Goal: Task Accomplishment & Management: Complete application form

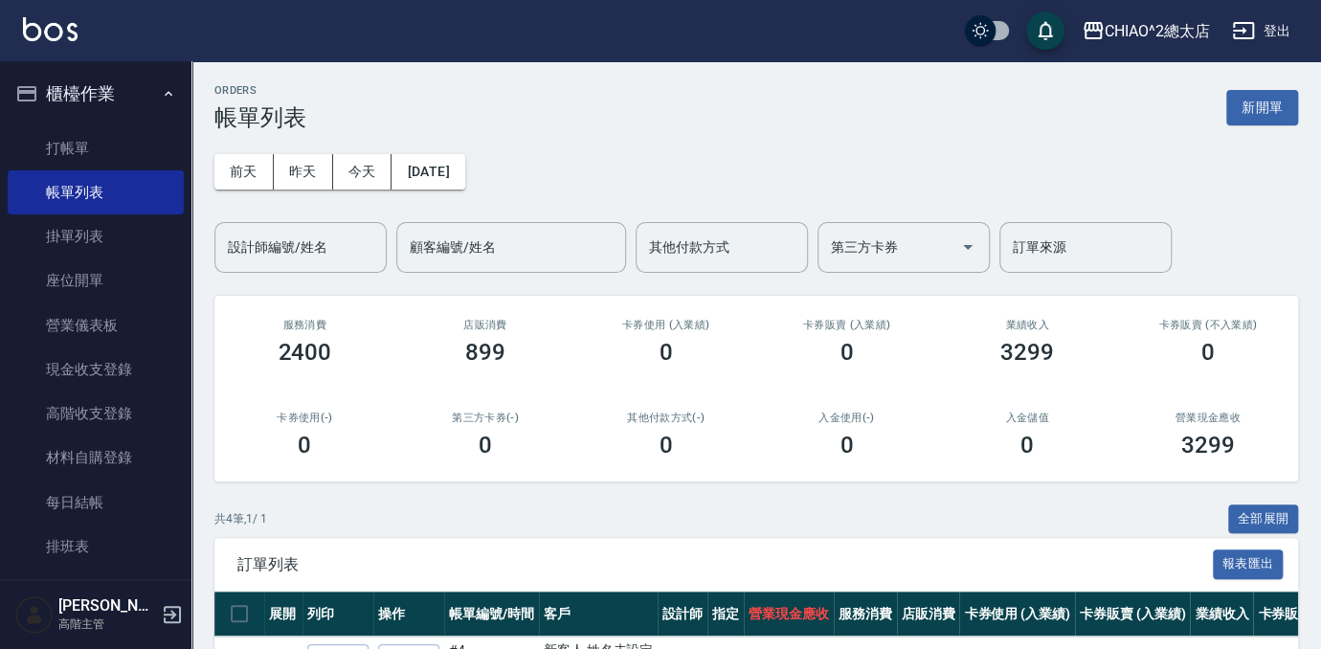
drag, startPoint x: 1277, startPoint y: 98, endPoint x: 892, endPoint y: 204, distance: 399.3
click at [1278, 98] on button "新開單" at bounding box center [1262, 107] width 72 height 35
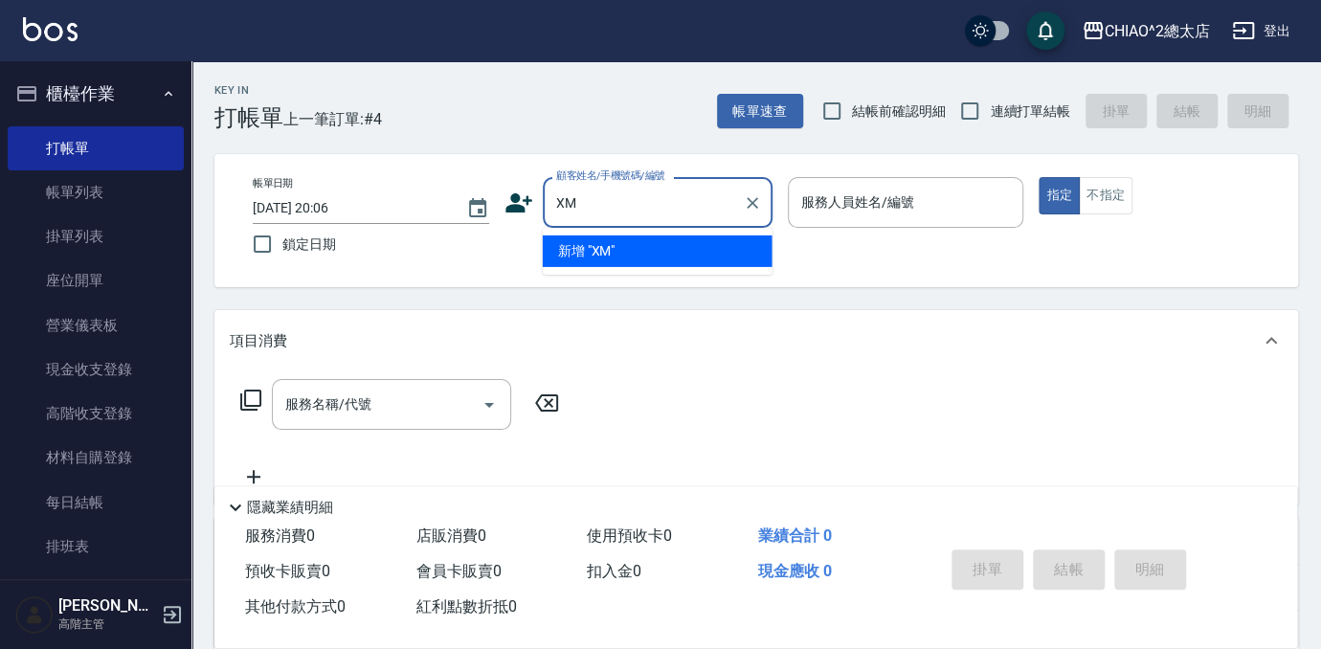
type input "X"
type input "呂小姐"
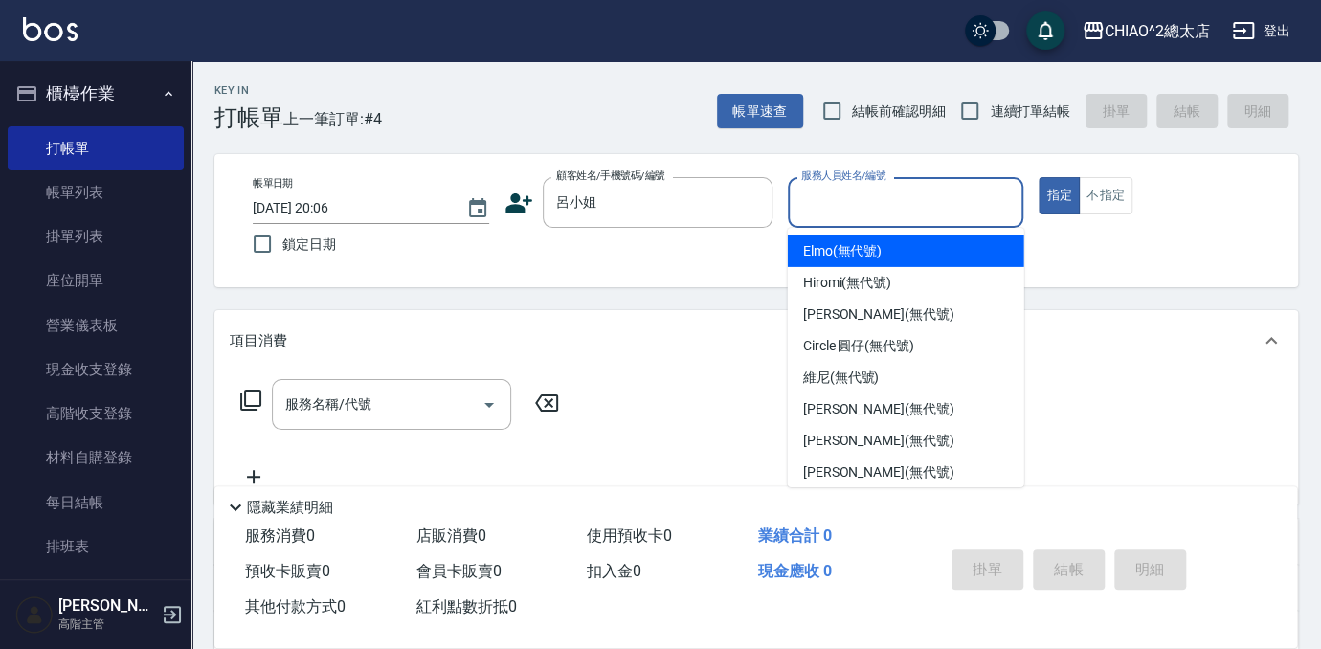
click at [886, 195] on input "服務人員姓名/編號" at bounding box center [906, 203] width 219 height 34
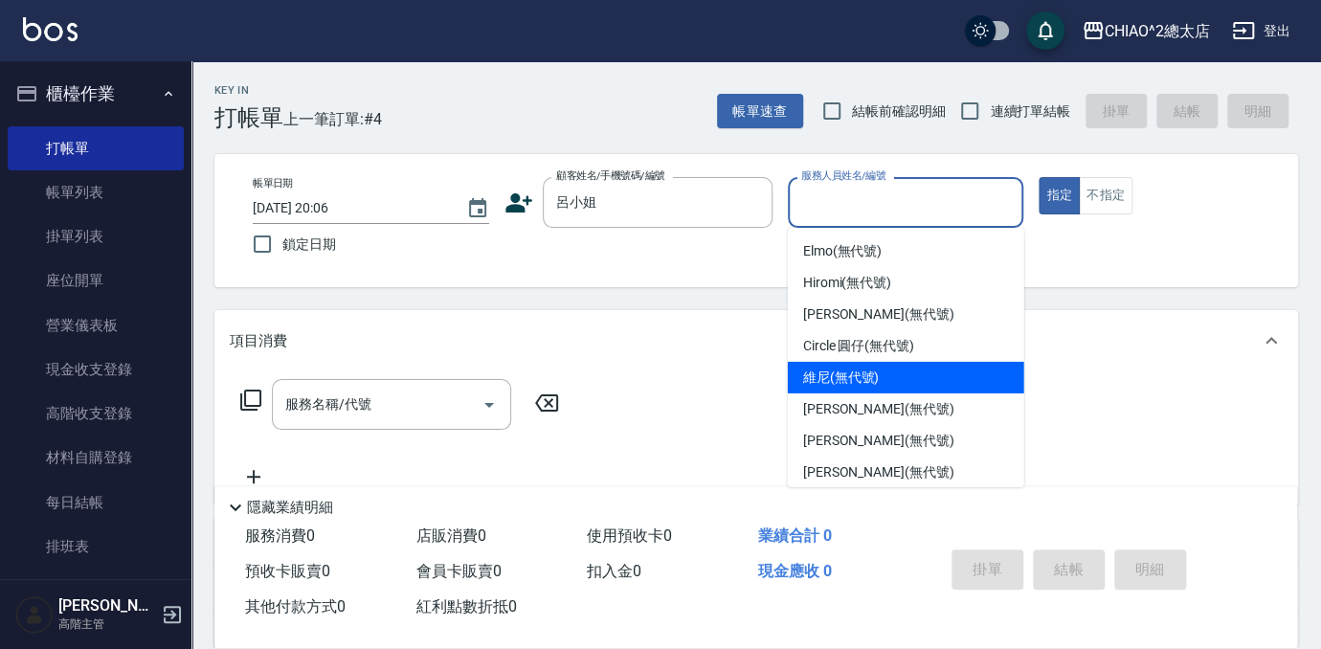
click at [896, 392] on div "維尼 (無代號)" at bounding box center [906, 378] width 236 height 32
type input "維尼(無代號)"
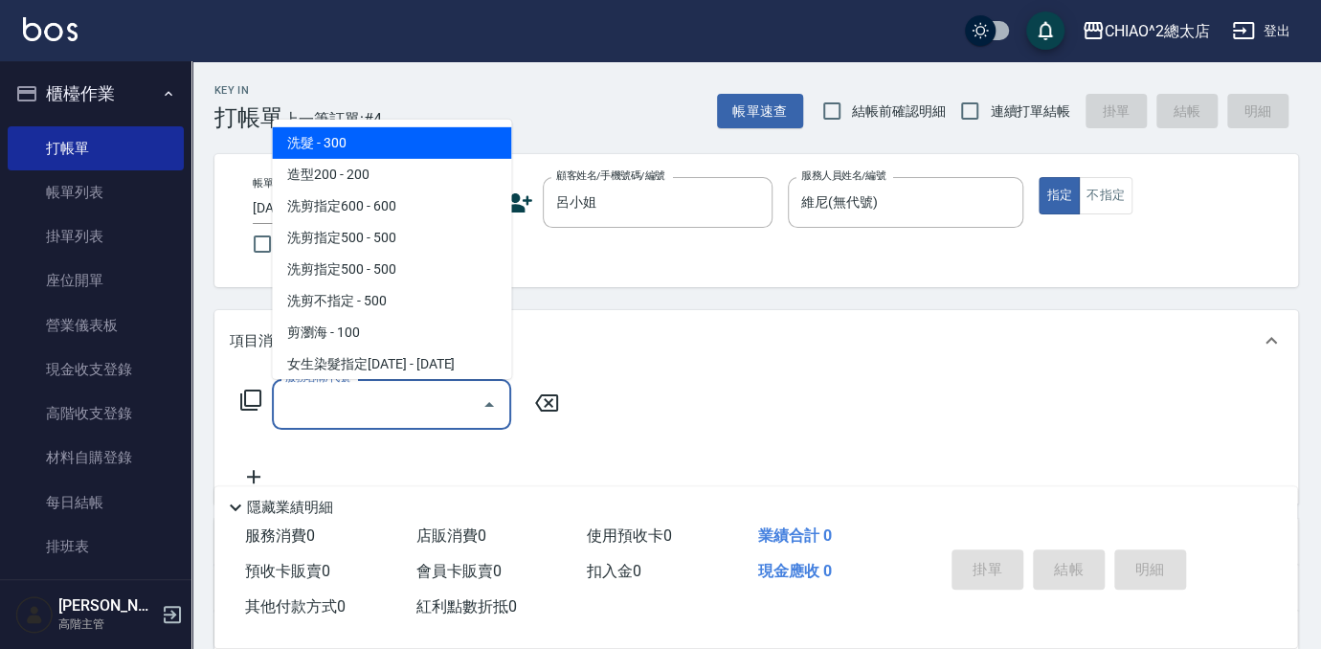
click at [382, 412] on input "服務名稱/代號" at bounding box center [377, 405] width 193 height 34
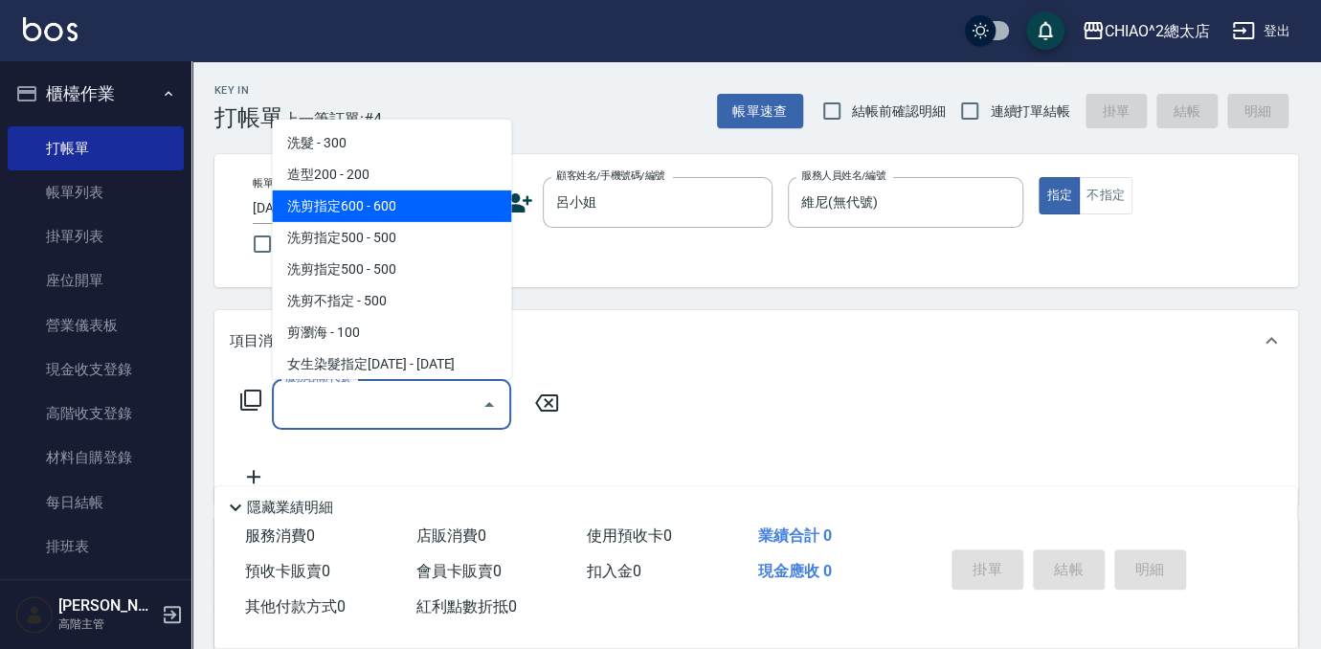
click at [430, 203] on span "洗剪指定600 - 600" at bounding box center [391, 207] width 239 height 32
type input "洗剪指定600(103107)"
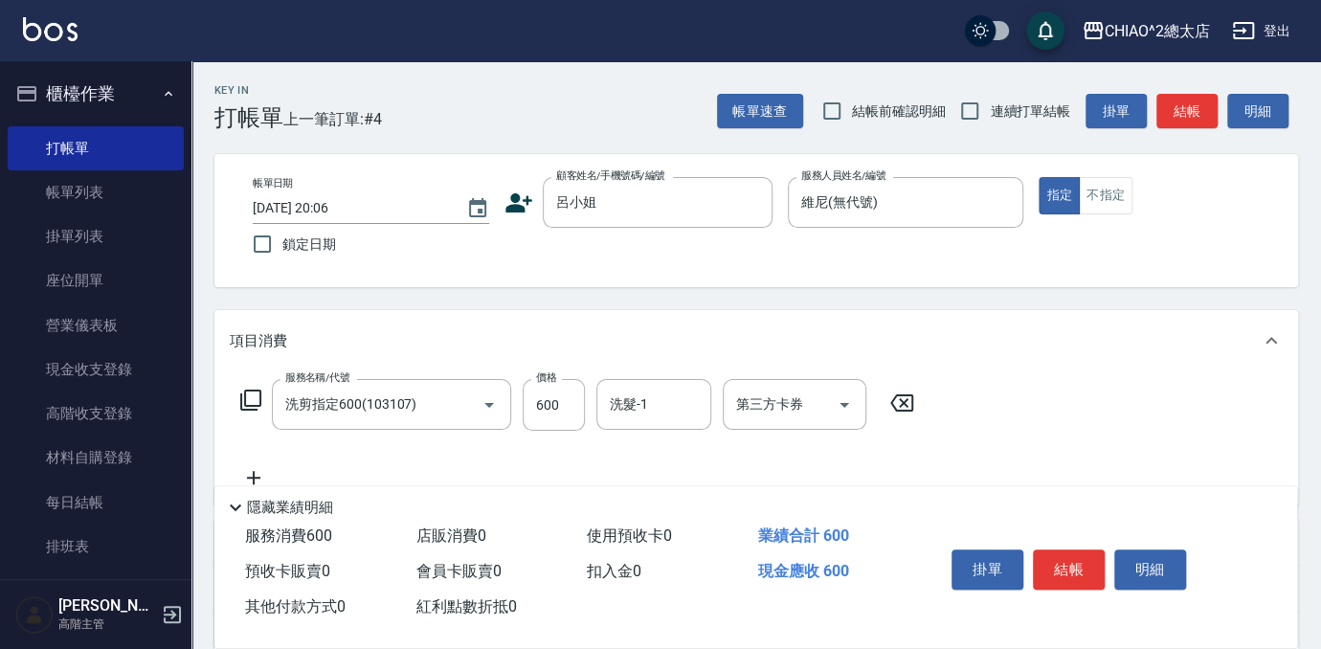
click at [1080, 585] on div "掛單 結帳 明細" at bounding box center [1069, 572] width 250 height 60
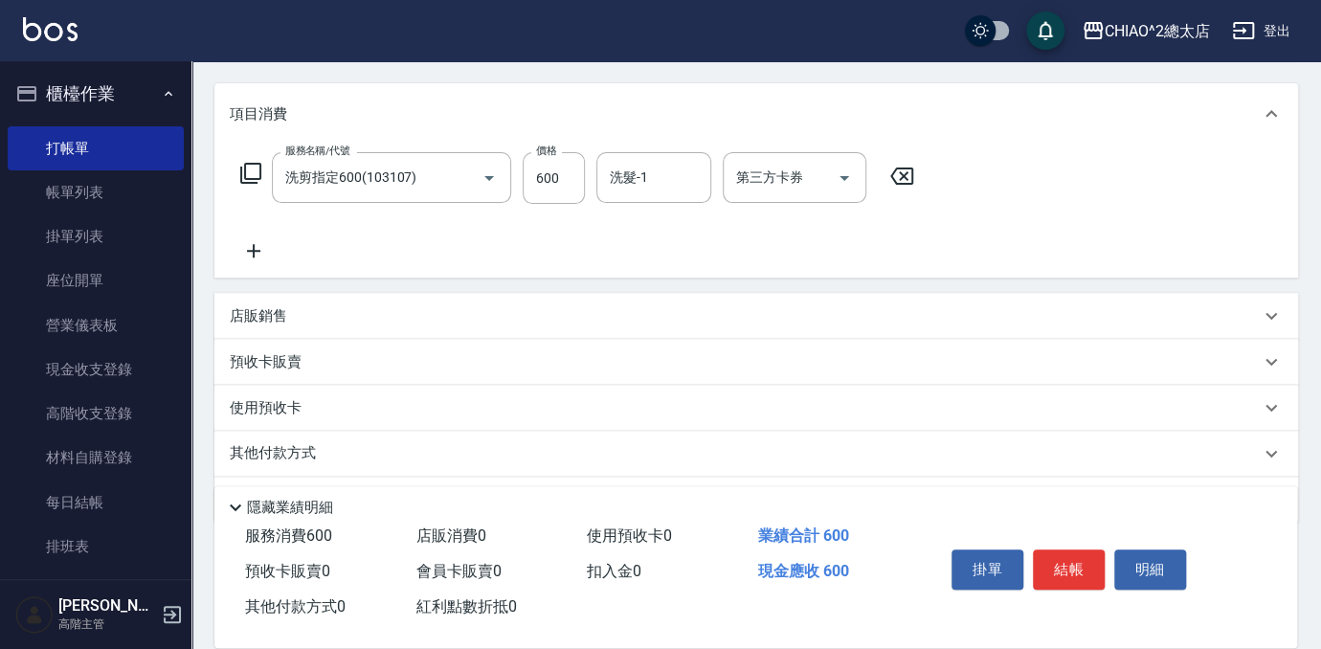
scroll to position [281, 0]
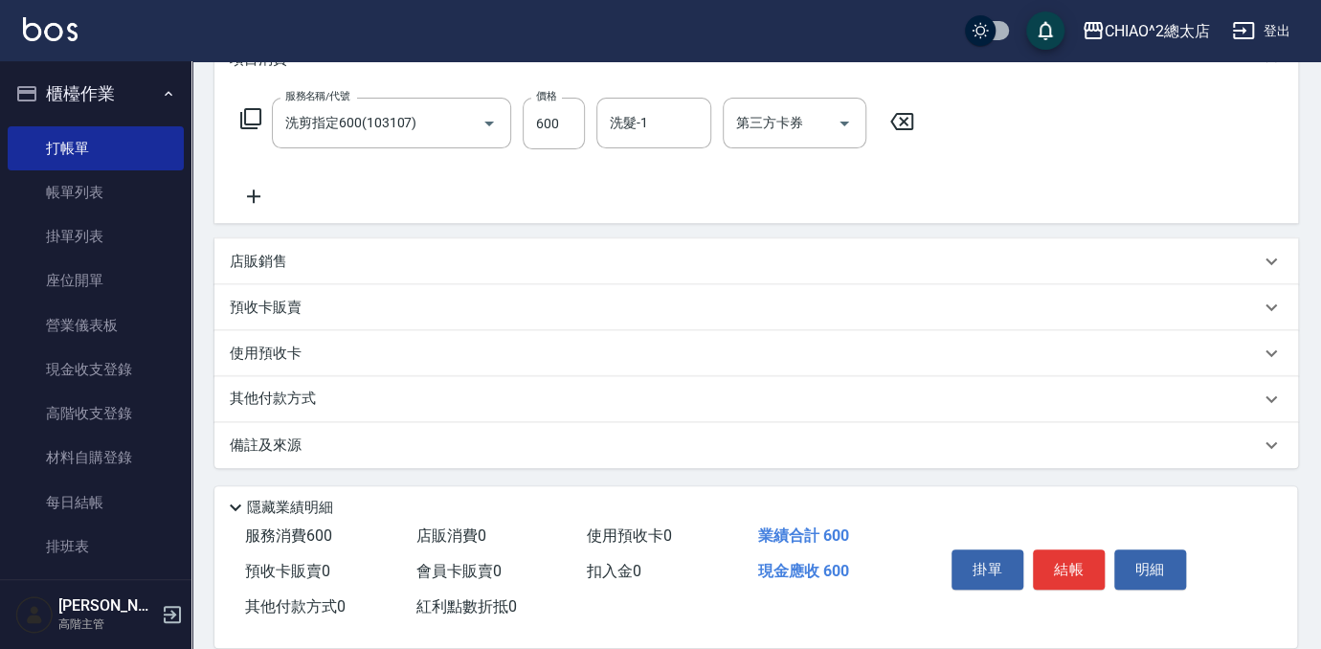
click at [331, 303] on div "預收卡販賣" at bounding box center [745, 308] width 1030 height 20
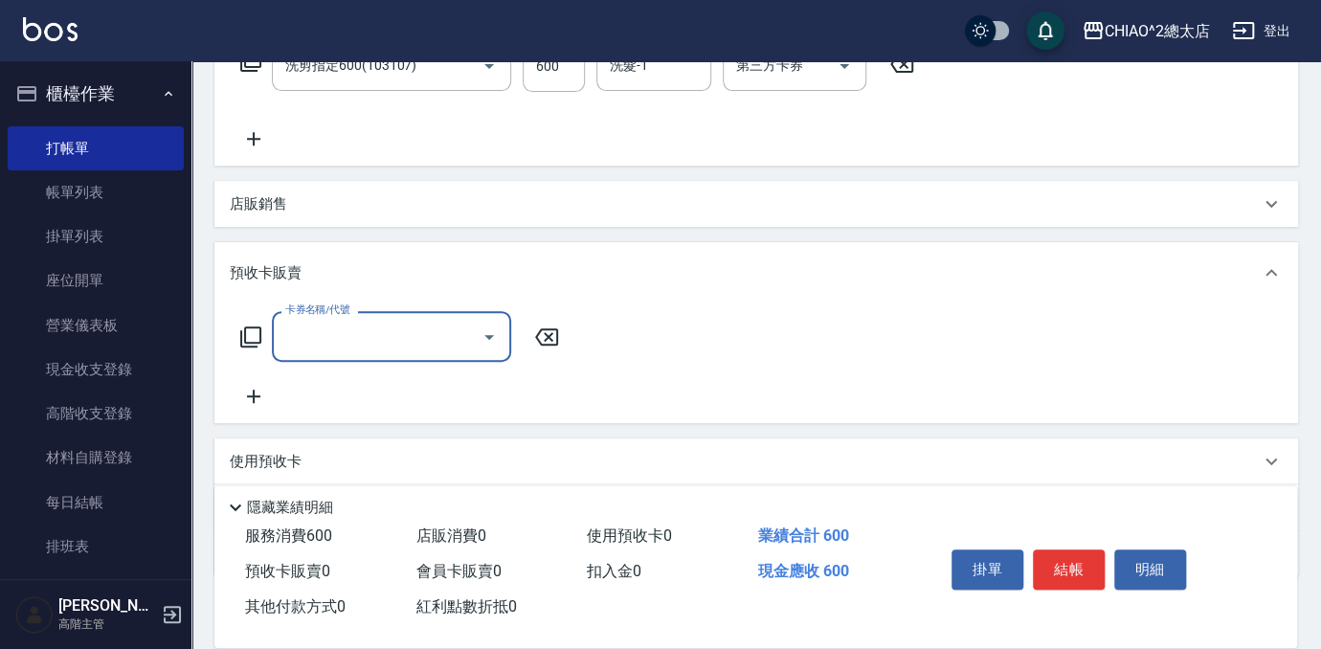
scroll to position [447, 0]
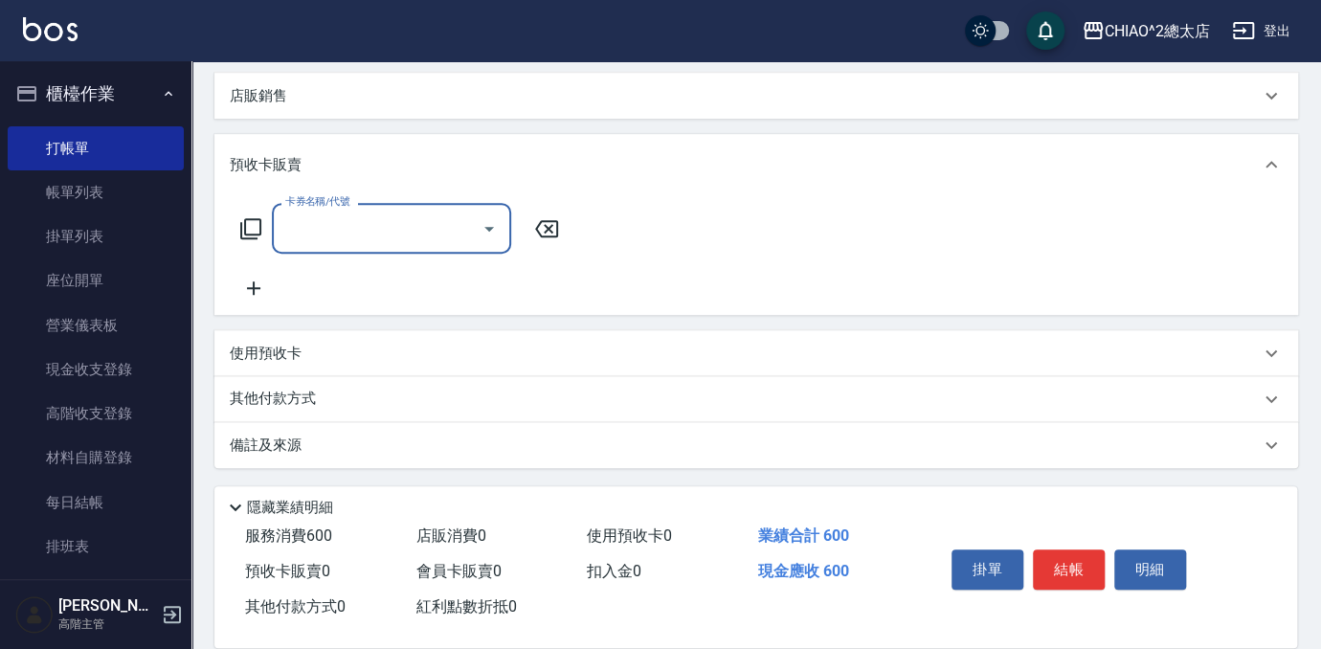
click at [380, 400] on div "其他付款方式" at bounding box center [745, 399] width 1030 height 21
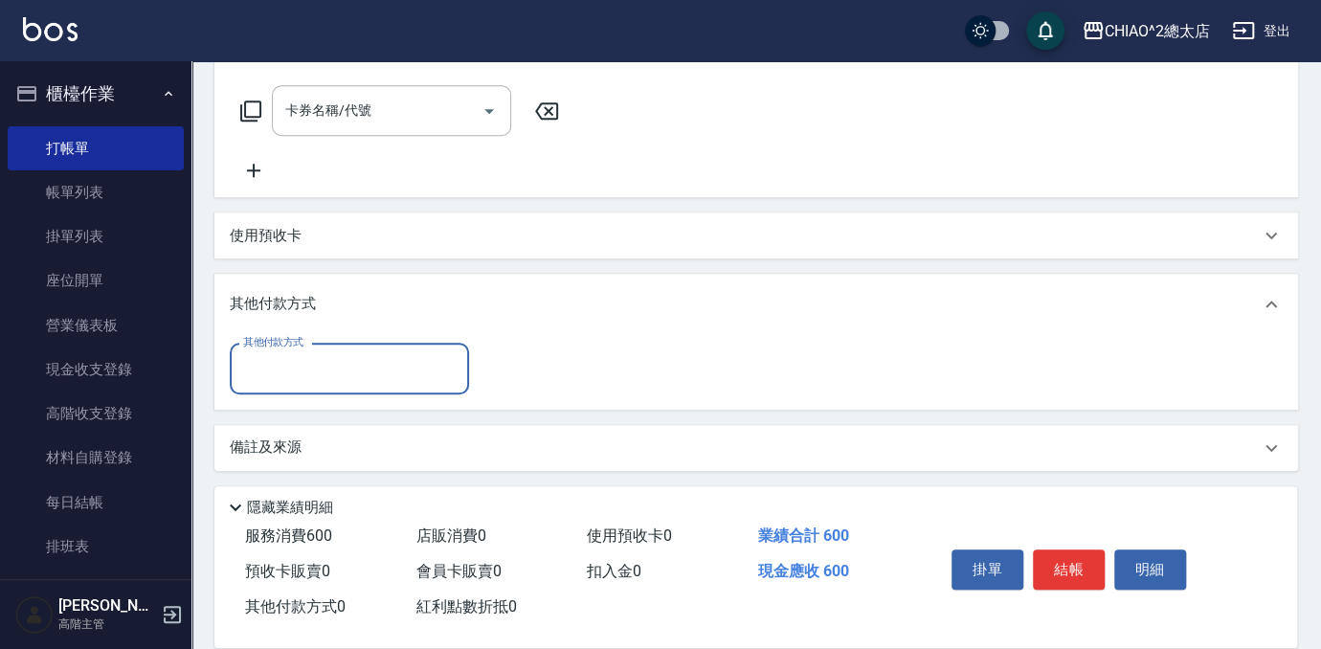
scroll to position [567, 0]
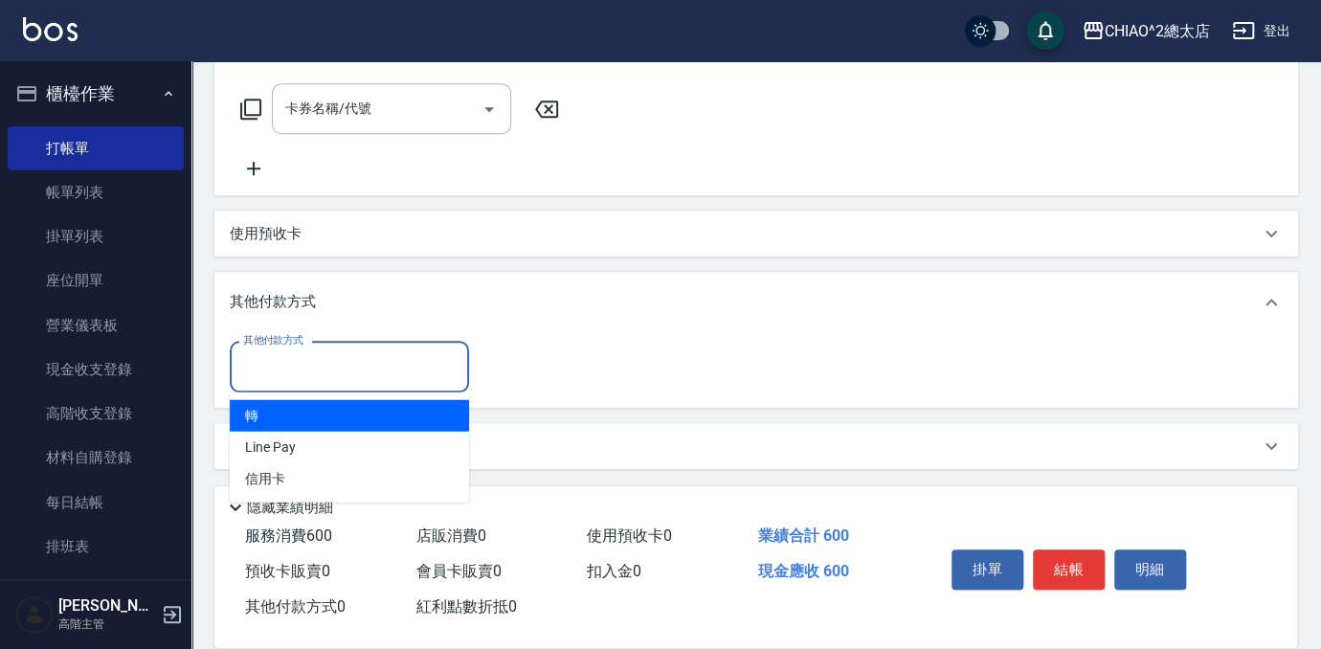
click at [342, 354] on input "其他付款方式" at bounding box center [349, 366] width 222 height 34
click at [324, 412] on span "轉" at bounding box center [349, 415] width 239 height 32
type input "轉"
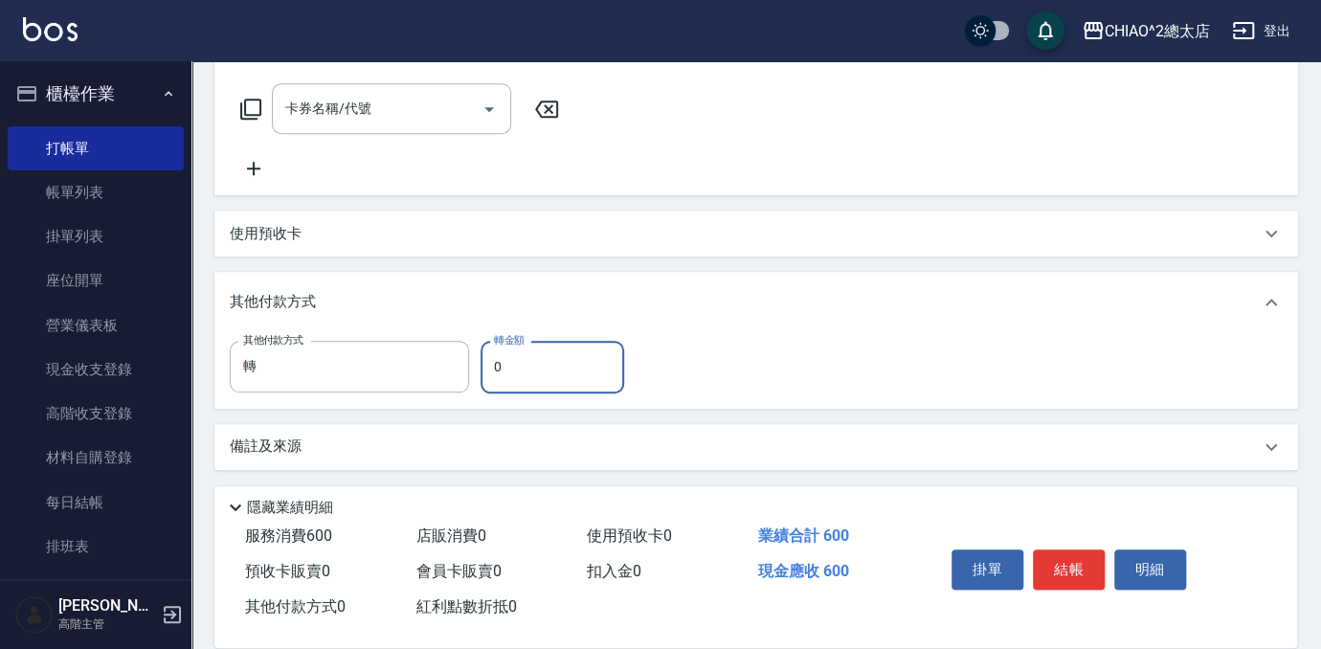
click at [582, 377] on input "0" at bounding box center [553, 367] width 144 height 52
type input "600"
click at [1064, 563] on button "結帳" at bounding box center [1069, 570] width 72 height 40
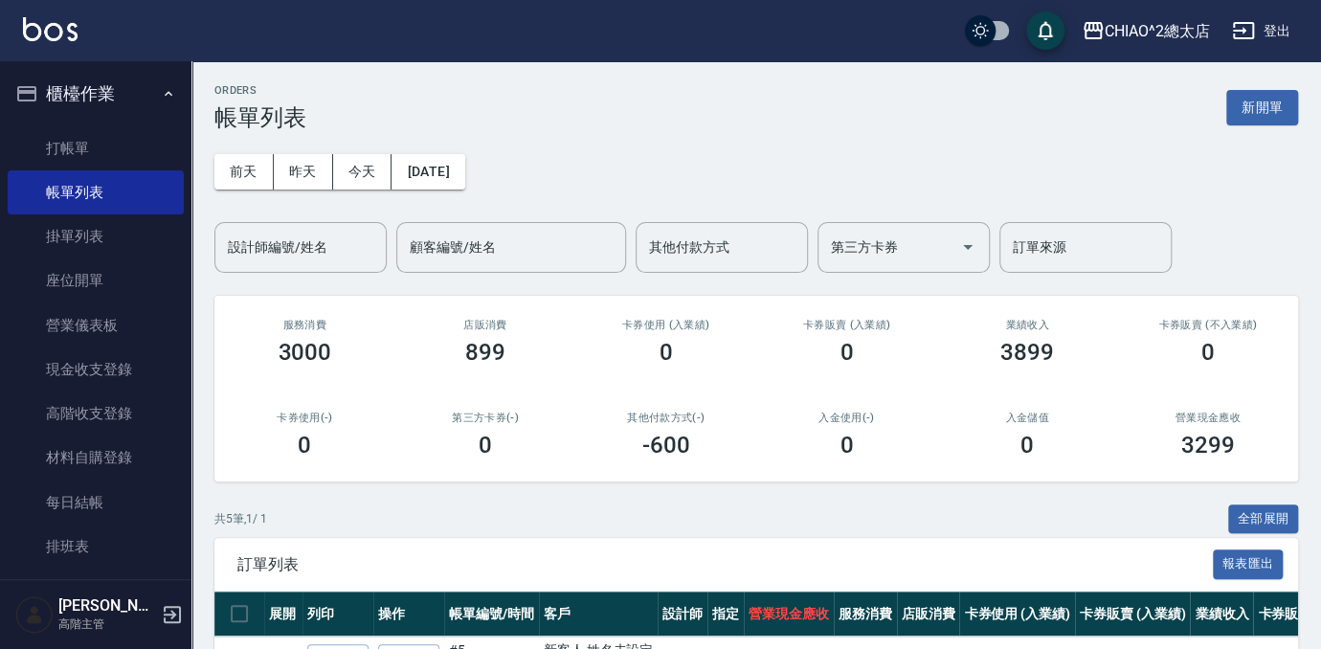
drag, startPoint x: 1266, startPoint y: 111, endPoint x: 1252, endPoint y: 124, distance: 19.0
click at [1266, 111] on button "新開單" at bounding box center [1262, 107] width 72 height 35
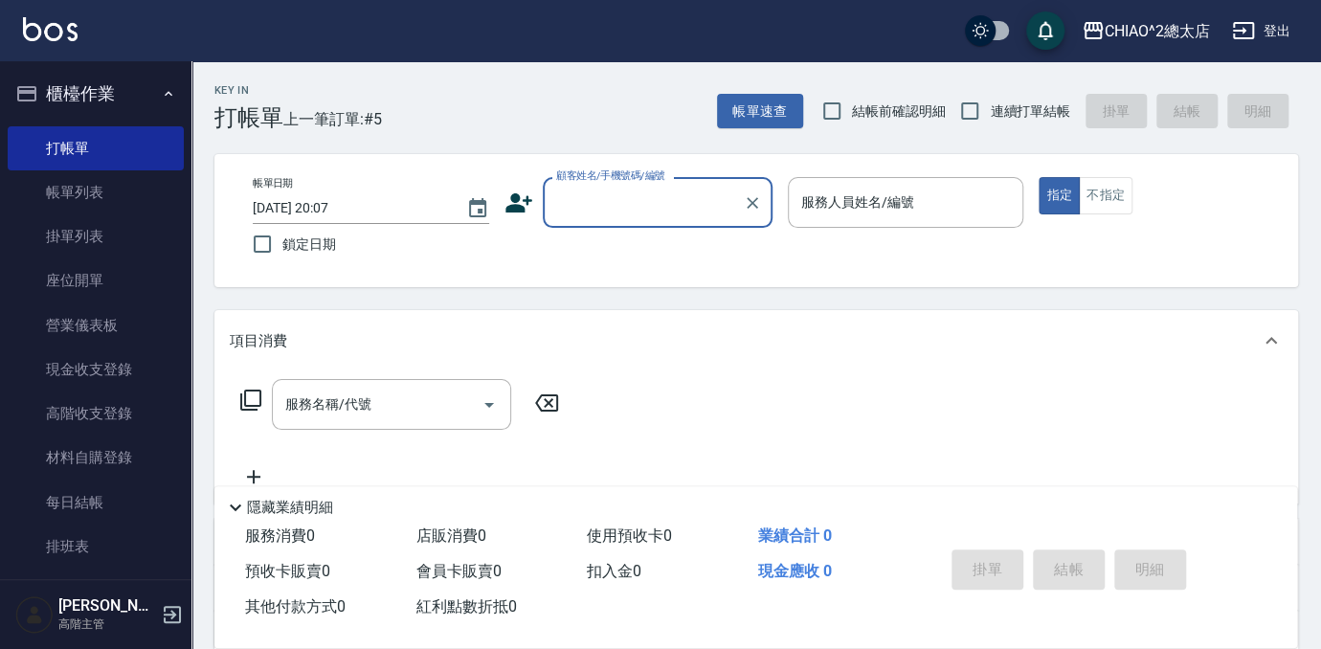
click at [781, 267] on div "帳單日期 [DATE] 20:07 鎖定日期 顧客姓名/手機號碼/編號 顧客姓名/手機號碼/編號 服務人員姓名/編號 服務人員姓名/編號 指定 不指定" at bounding box center [756, 220] width 1084 height 133
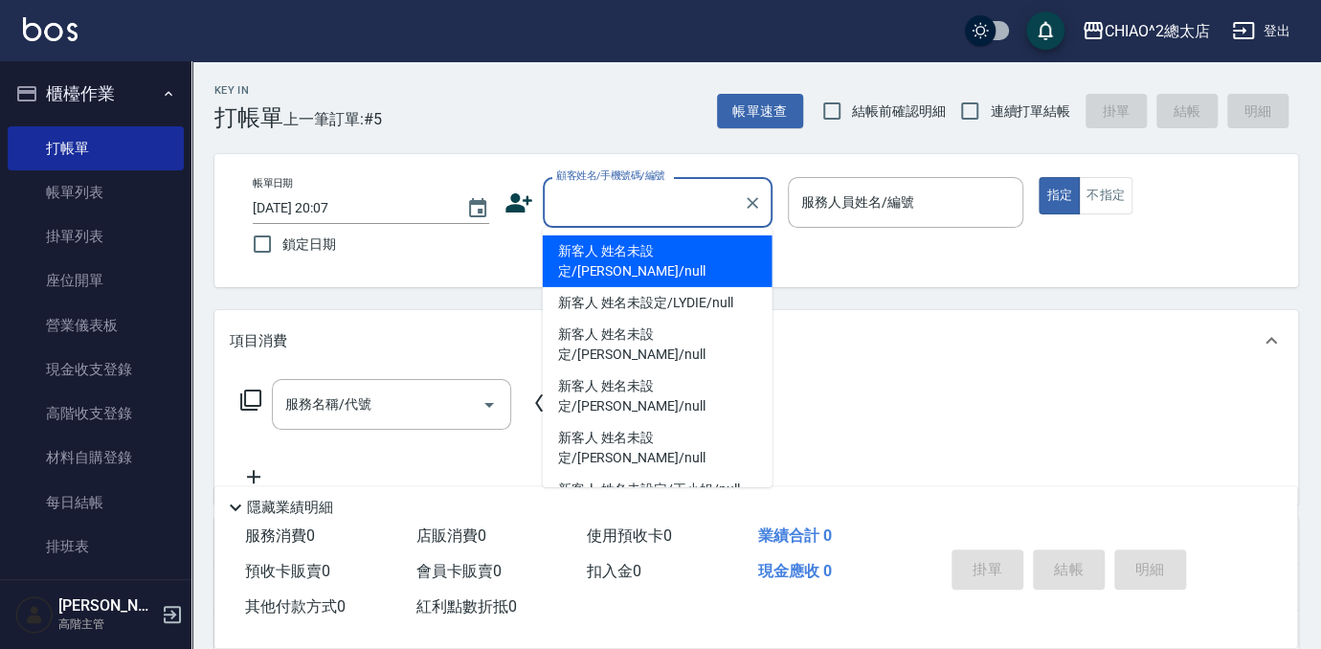
click at [696, 192] on input "顧客姓名/手機號碼/編號" at bounding box center [643, 203] width 184 height 34
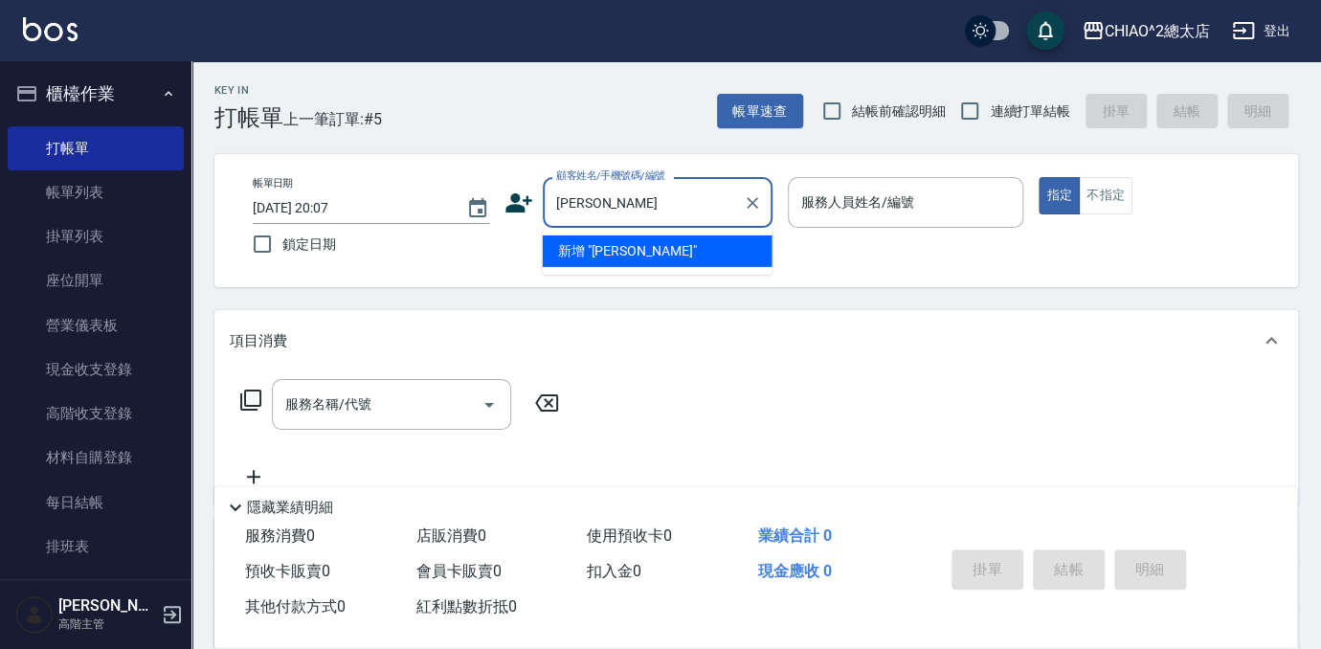
type input "[PERSON_NAME]"
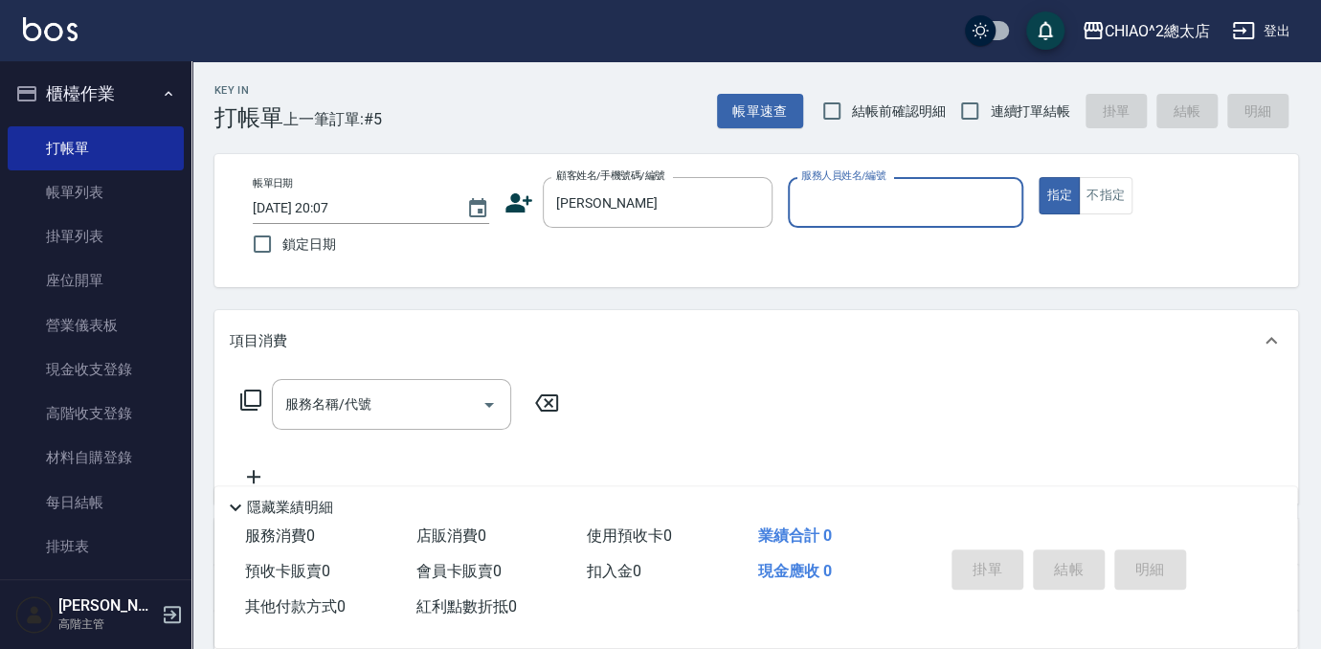
click at [863, 190] on input "服務人員姓名/編號" at bounding box center [906, 203] width 219 height 34
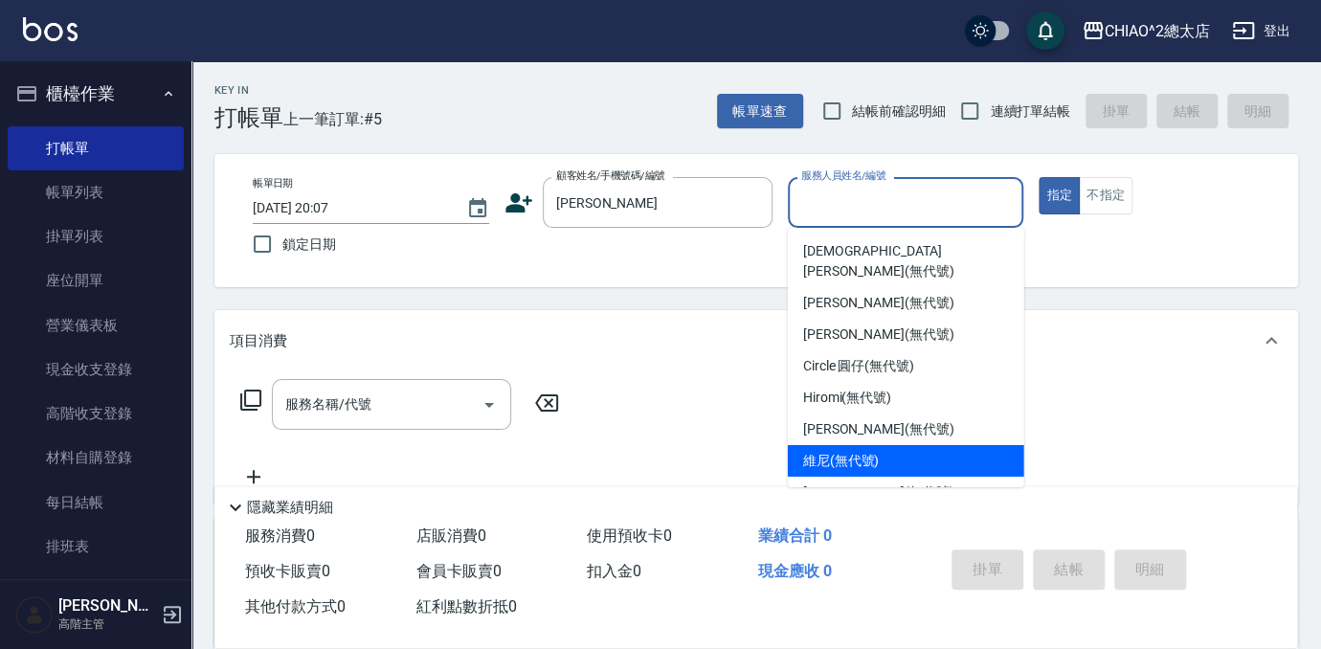
click at [956, 445] on div "維尼 (無代號)" at bounding box center [906, 461] width 236 height 32
type input "維尼(無代號)"
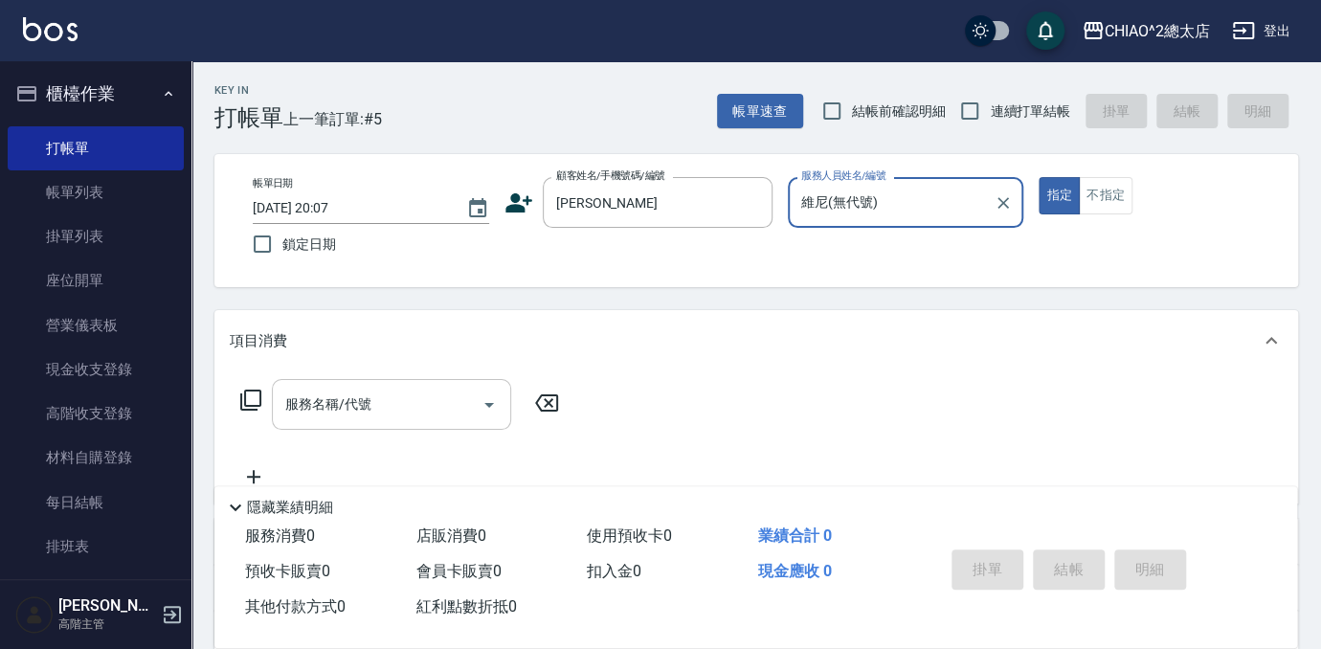
click at [403, 397] on input "服務名稱/代號" at bounding box center [377, 405] width 193 height 34
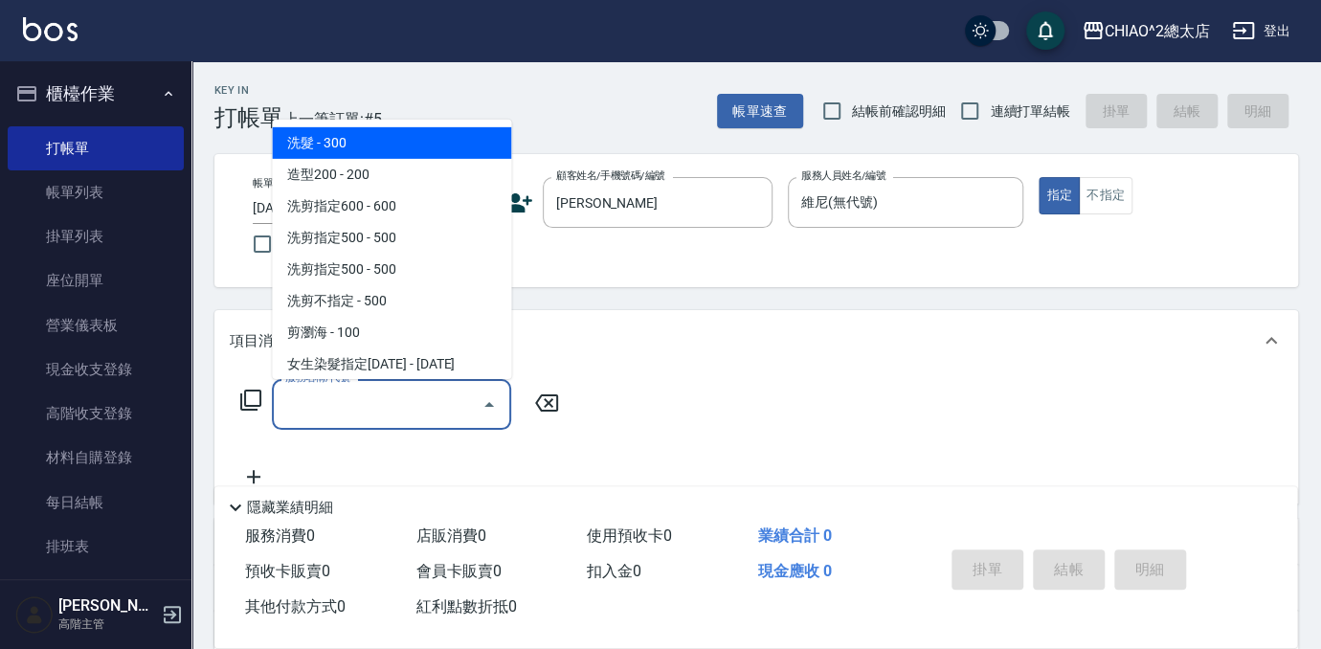
click at [441, 154] on span "洗髮 - 300" at bounding box center [391, 143] width 239 height 32
type input "洗髮(103103)"
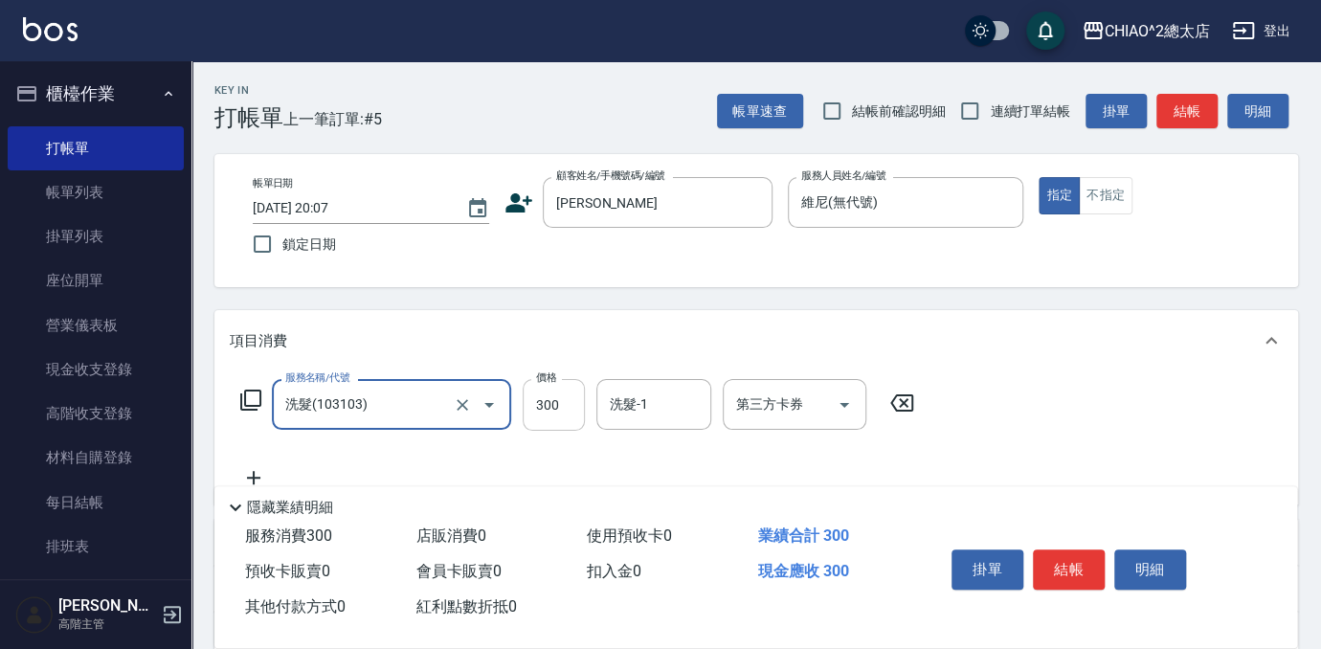
click at [571, 389] on input "300" at bounding box center [554, 405] width 62 height 52
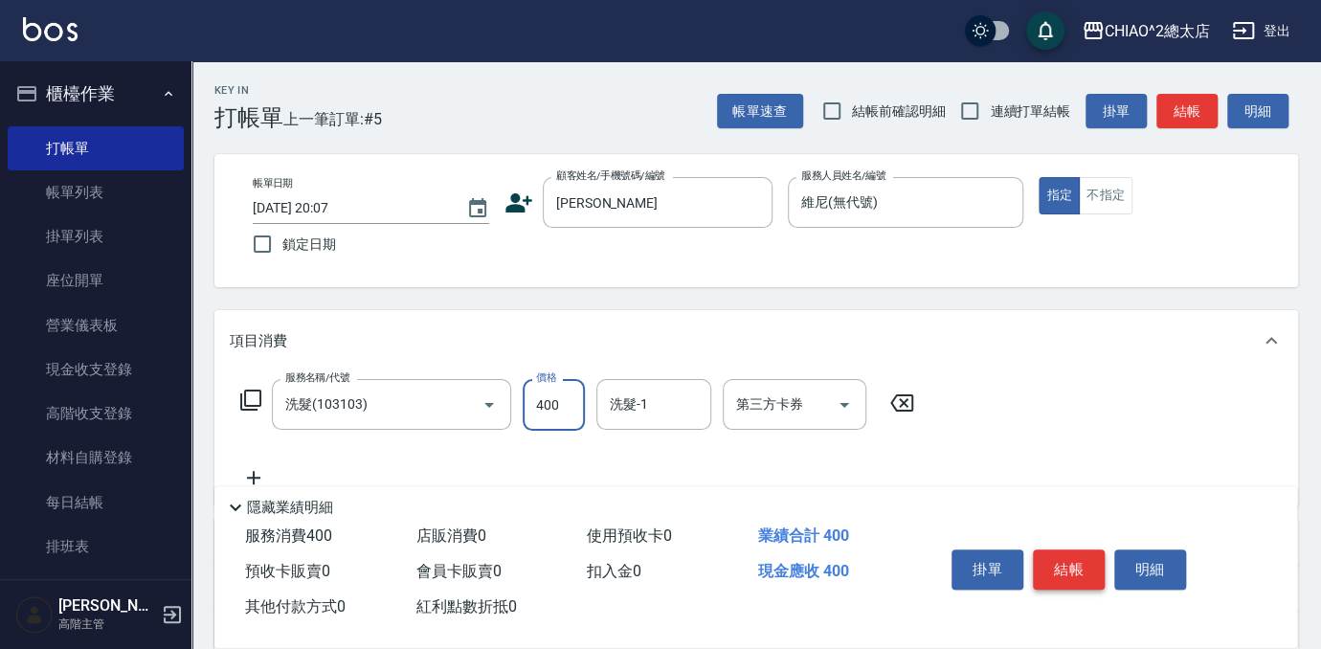
type input "400"
click at [1078, 558] on button "結帳" at bounding box center [1069, 570] width 72 height 40
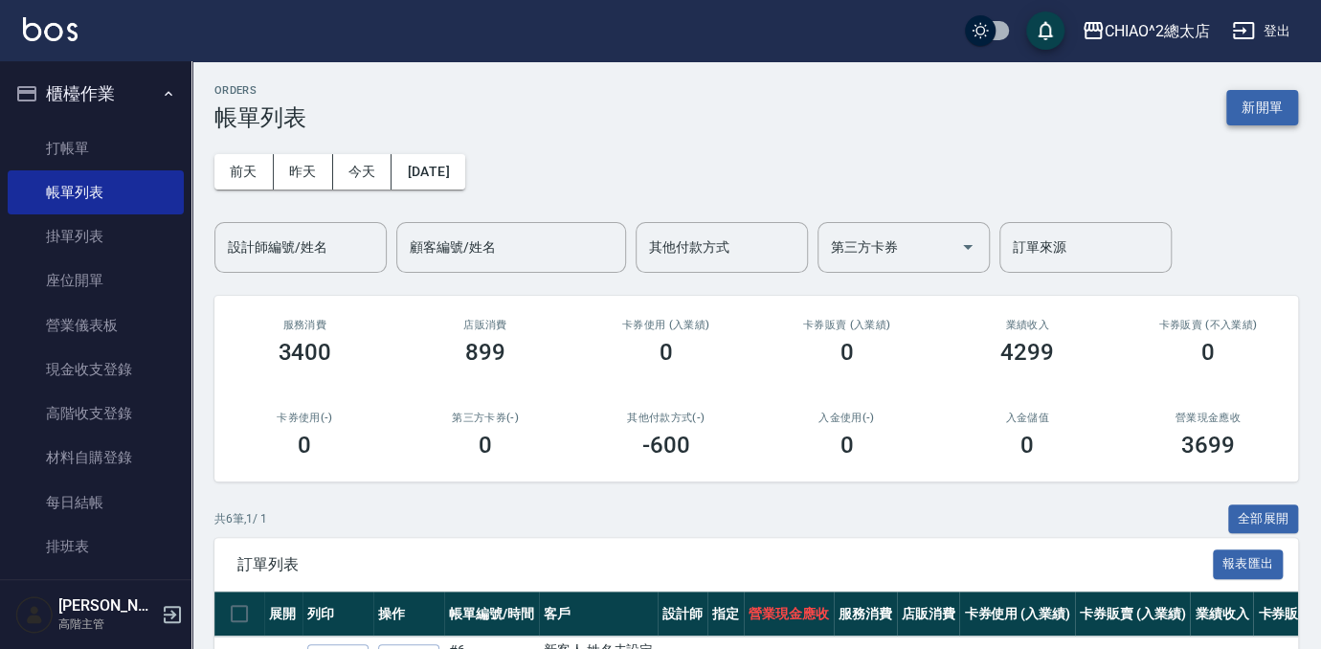
click at [1282, 96] on button "新開單" at bounding box center [1262, 107] width 72 height 35
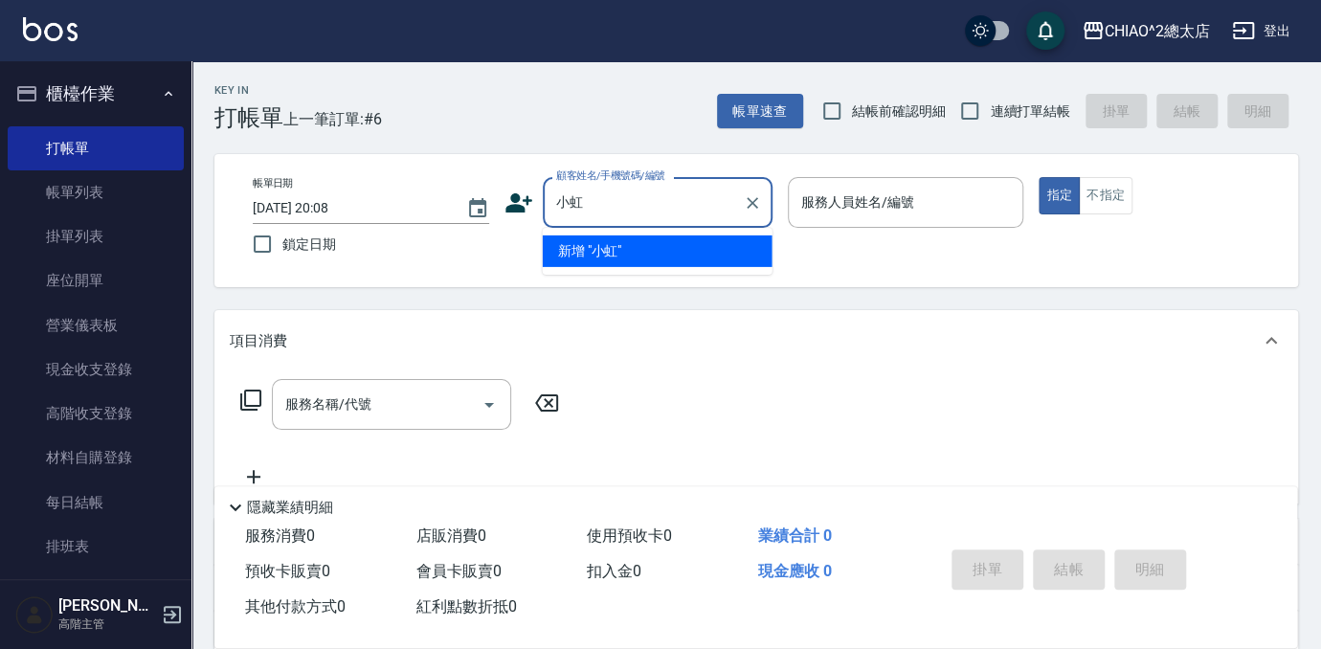
type input "小虹"
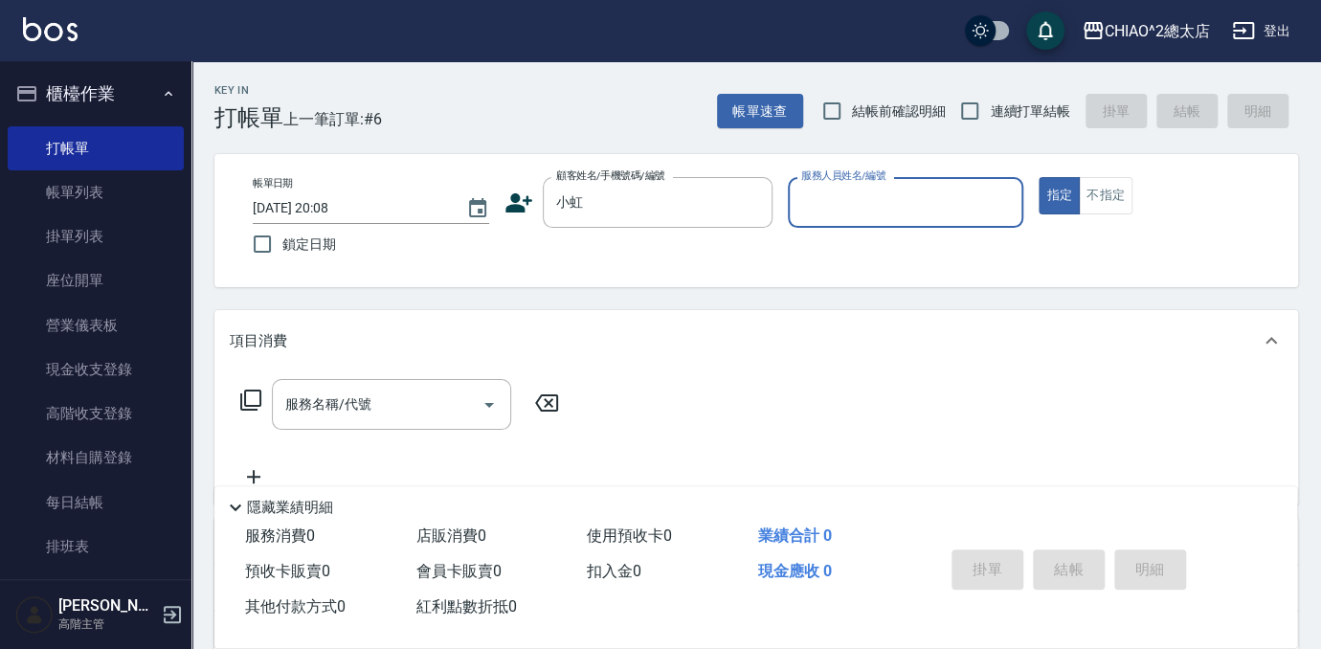
click at [829, 200] on input "服務人員姓名/編號" at bounding box center [906, 203] width 219 height 34
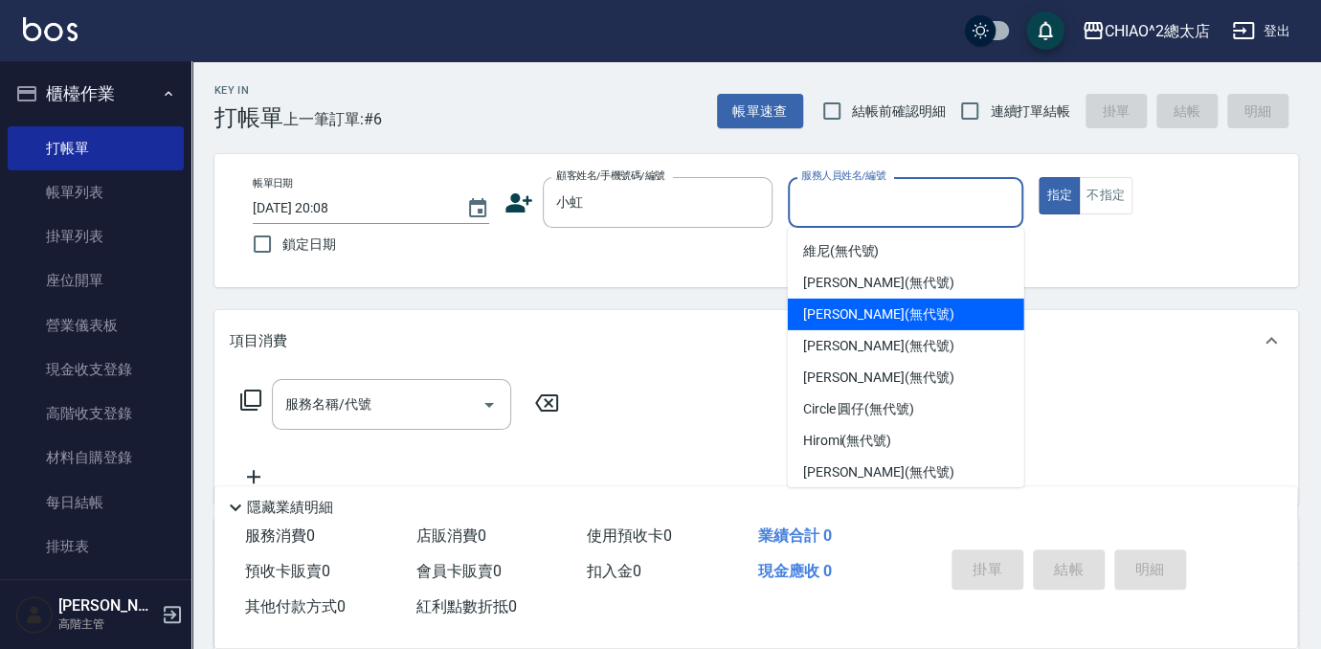
click at [970, 321] on div "[PERSON_NAME] (無代號)" at bounding box center [906, 315] width 236 height 32
type input "[PERSON_NAME](無代號)"
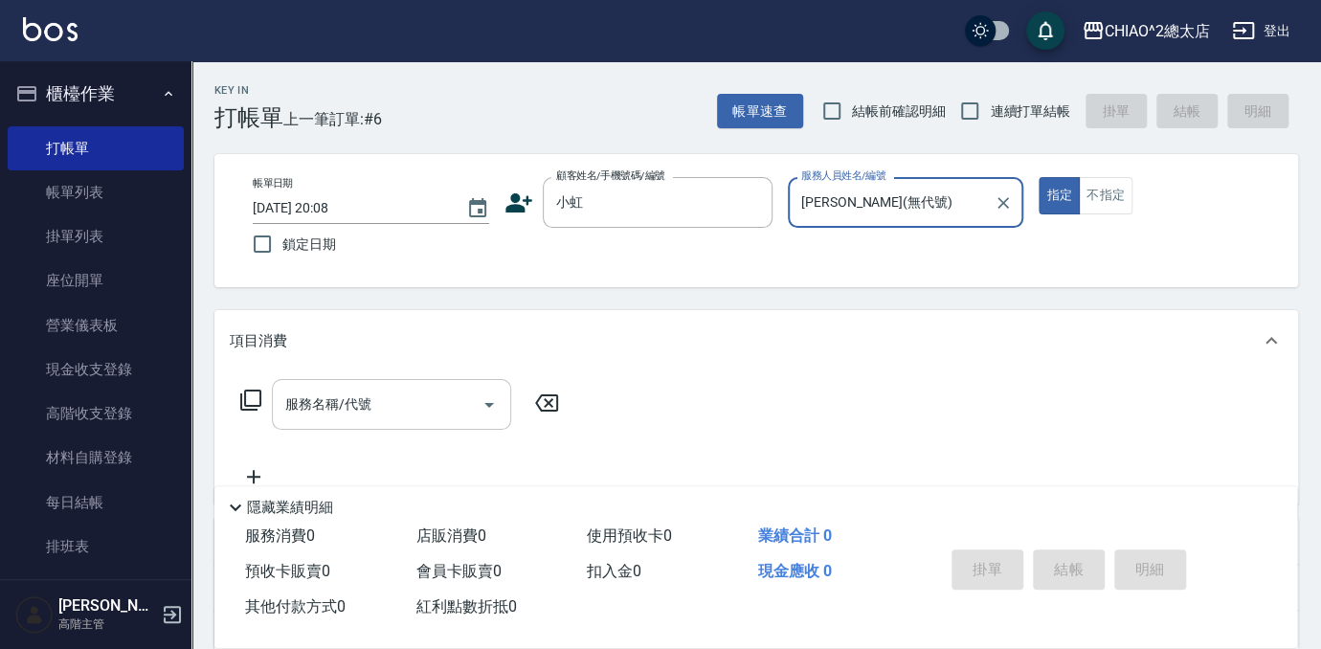
click at [387, 383] on div "服務名稱/代號" at bounding box center [391, 404] width 239 height 51
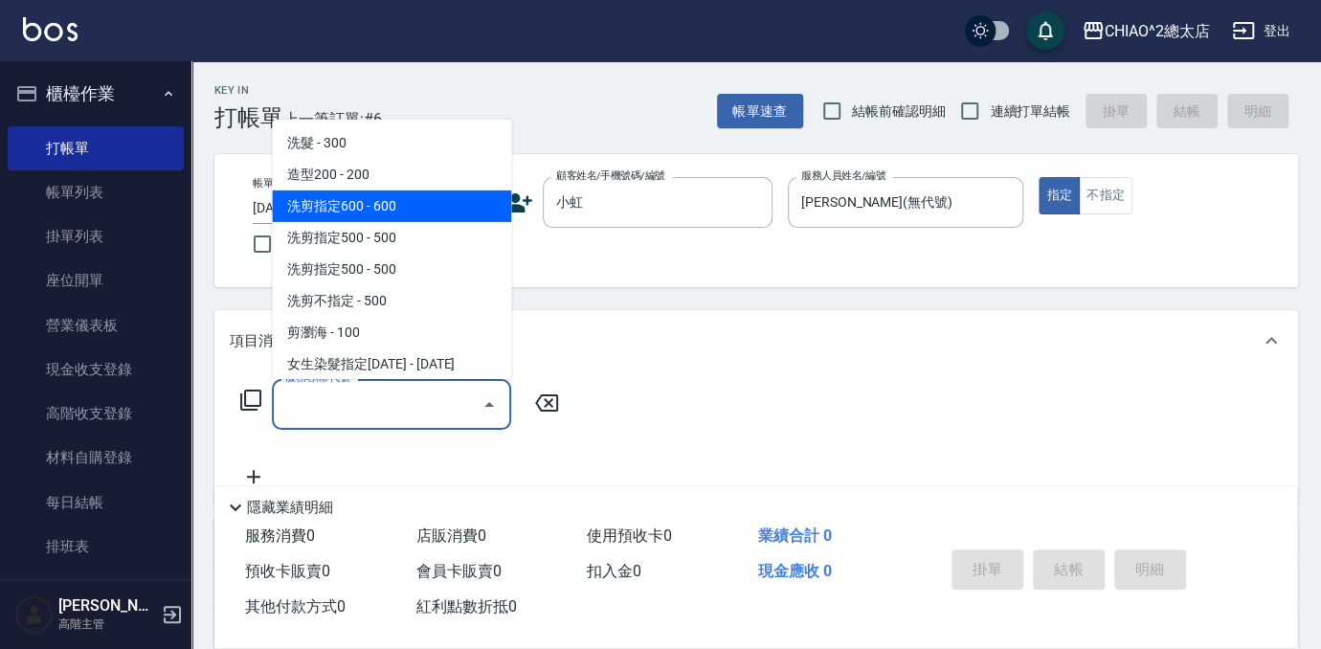
click at [403, 210] on span "洗剪指定600 - 600" at bounding box center [391, 207] width 239 height 32
type input "洗剪指定600(103107)"
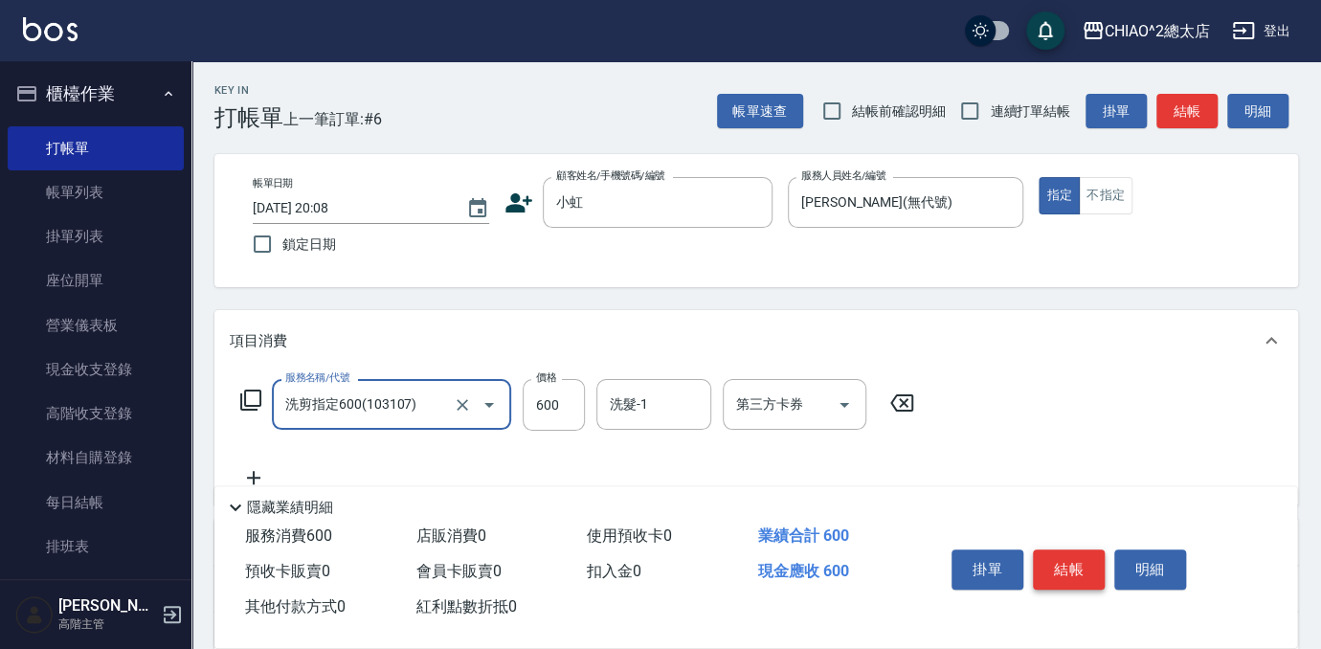
click at [1070, 573] on button "結帳" at bounding box center [1069, 570] width 72 height 40
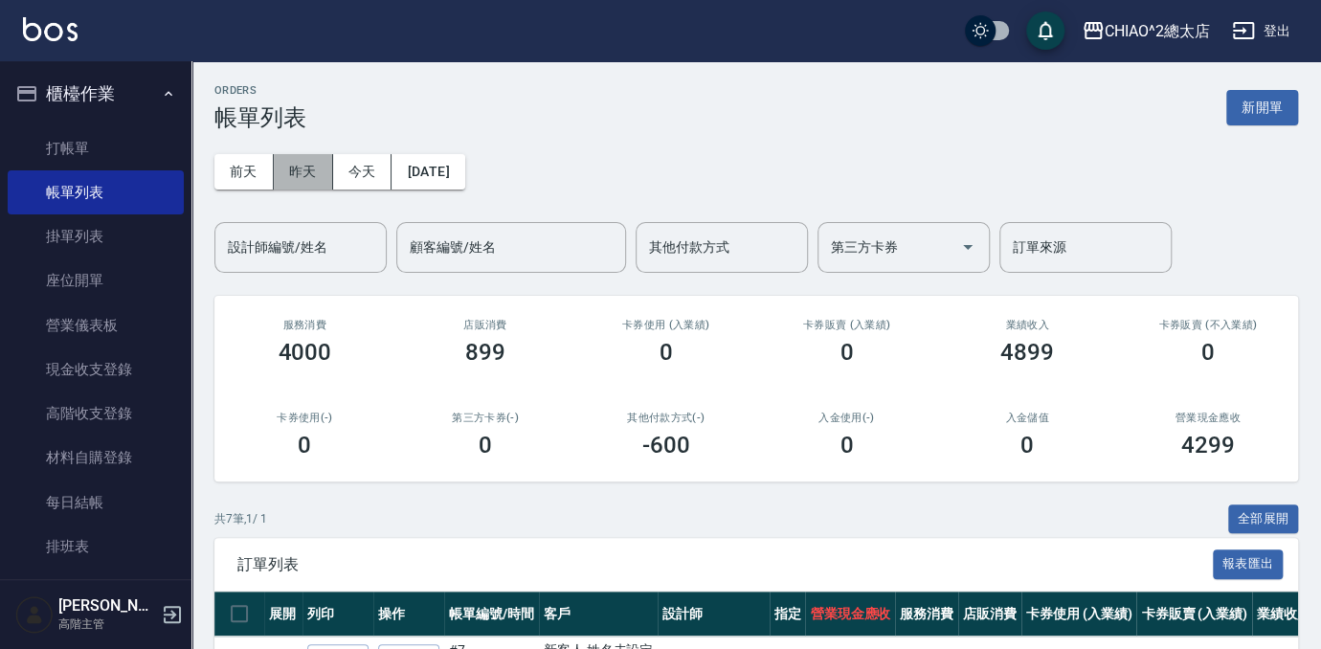
click at [306, 188] on button "昨天" at bounding box center [303, 171] width 59 height 35
click at [246, 157] on button "前天" at bounding box center [243, 171] width 59 height 35
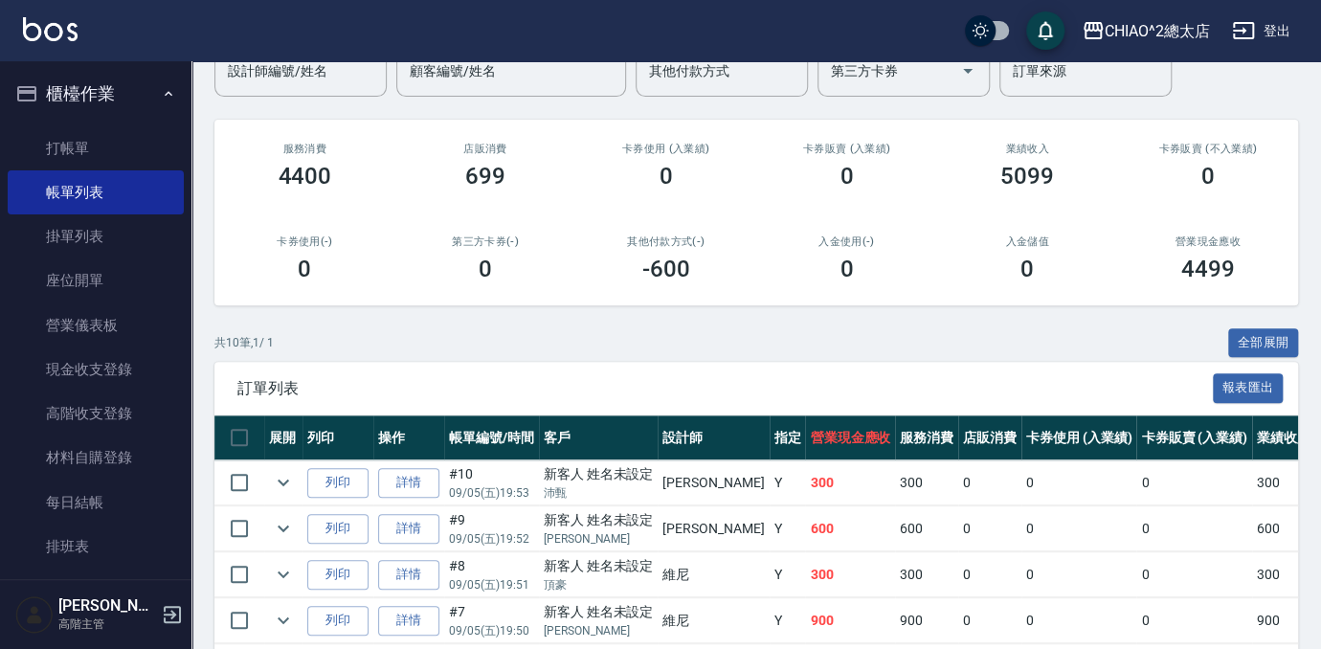
scroll to position [260, 0]
